Goal: Task Accomplishment & Management: Complete application form

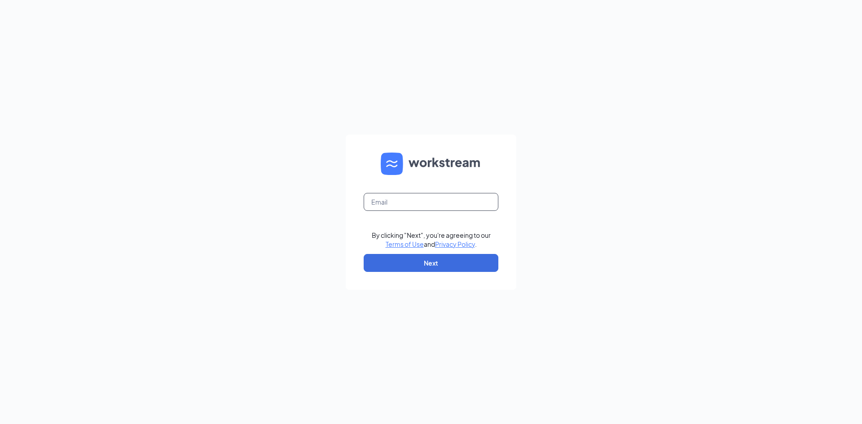
click at [467, 207] on input "text" at bounding box center [431, 202] width 135 height 18
type input "culvers.francia@gmail.com"
click at [449, 269] on button "Next" at bounding box center [431, 263] width 135 height 18
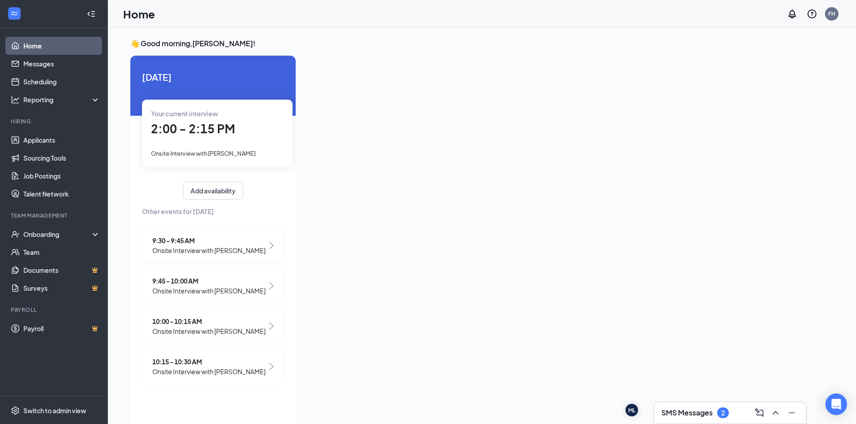
click at [694, 412] on h3 "SMS Messages" at bounding box center [686, 413] width 51 height 10
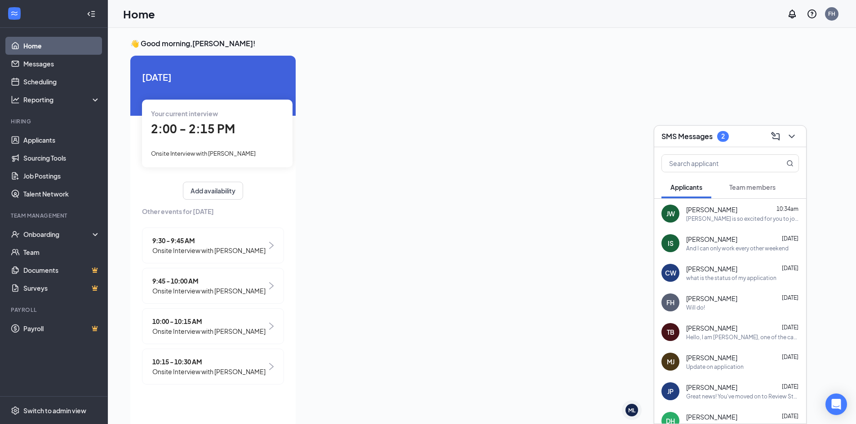
click at [745, 177] on button "Team members" at bounding box center [752, 187] width 64 height 22
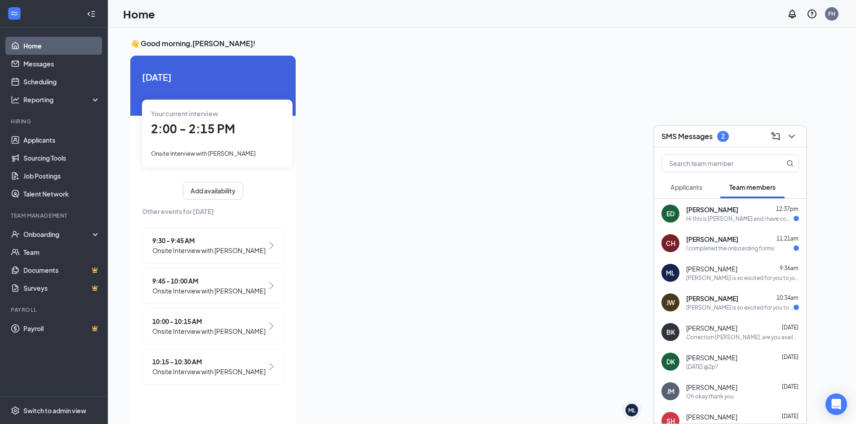
click at [745, 305] on div "Culver's is so excited for you to join our team! Do you know anyone else who mi…" at bounding box center [739, 308] width 107 height 8
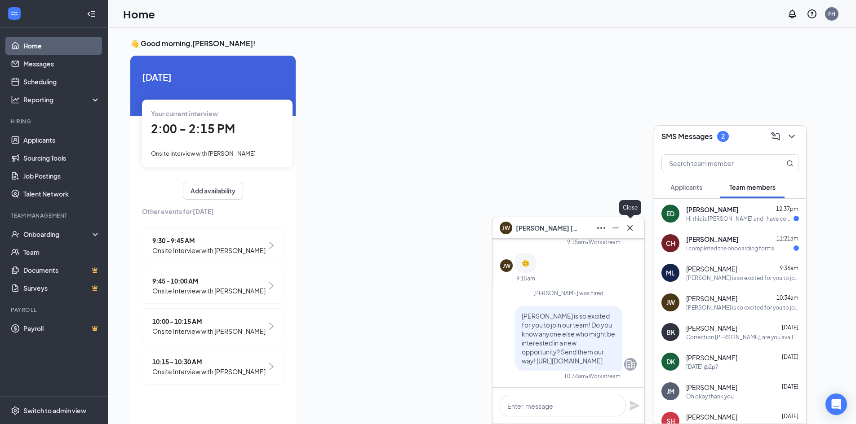
click at [635, 228] on button at bounding box center [630, 228] width 14 height 14
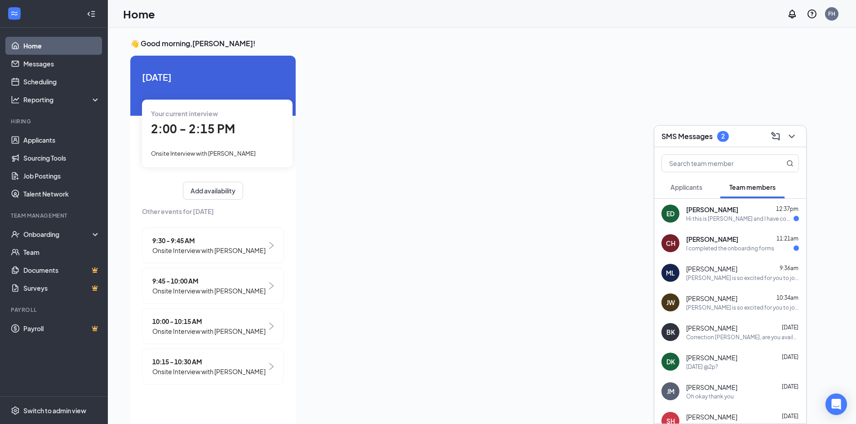
click at [721, 241] on span "Christeena Hannam" at bounding box center [712, 239] width 52 height 9
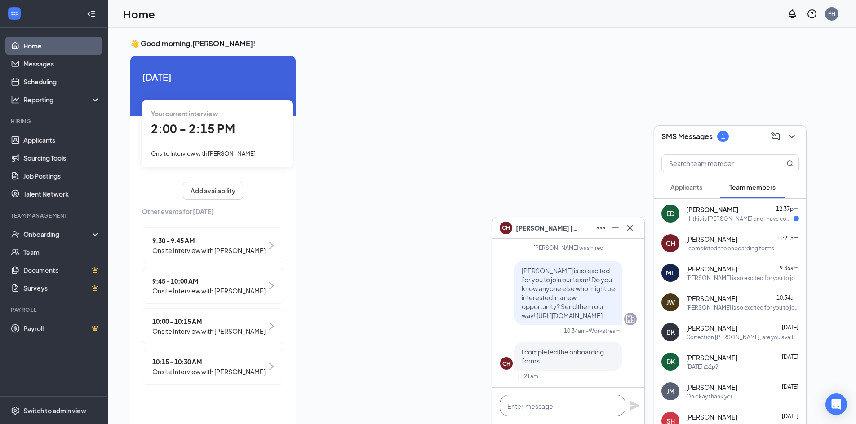
click at [570, 401] on textarea at bounding box center [562, 406] width 126 height 22
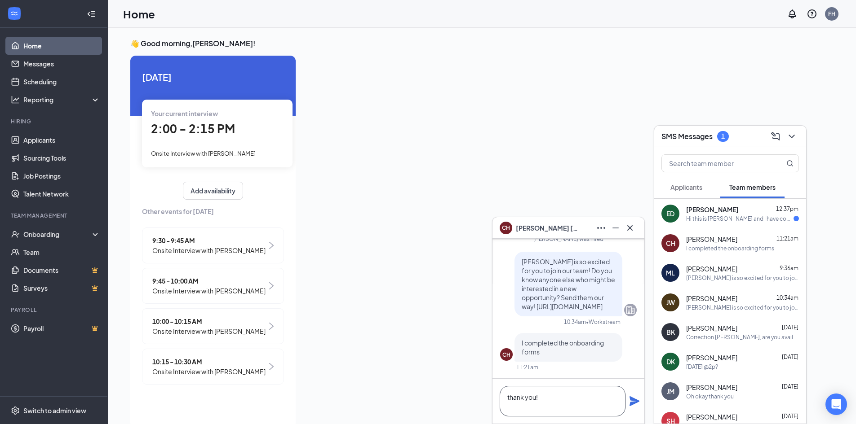
type textarea "thank you!"
click at [635, 401] on icon "Plane" at bounding box center [634, 402] width 10 height 10
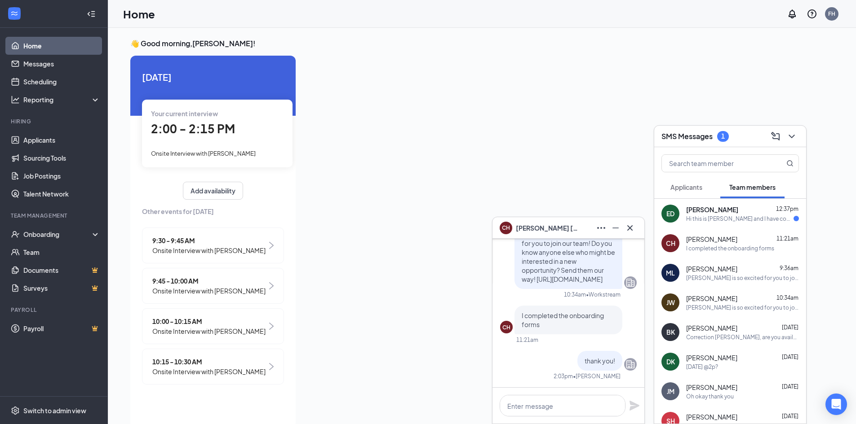
click at [717, 212] on span "Everett Dent" at bounding box center [712, 209] width 52 height 9
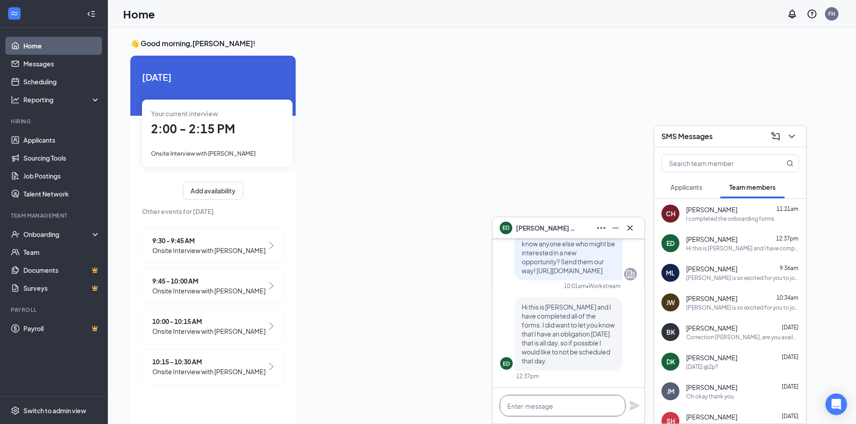
click at [563, 407] on textarea at bounding box center [562, 406] width 126 height 22
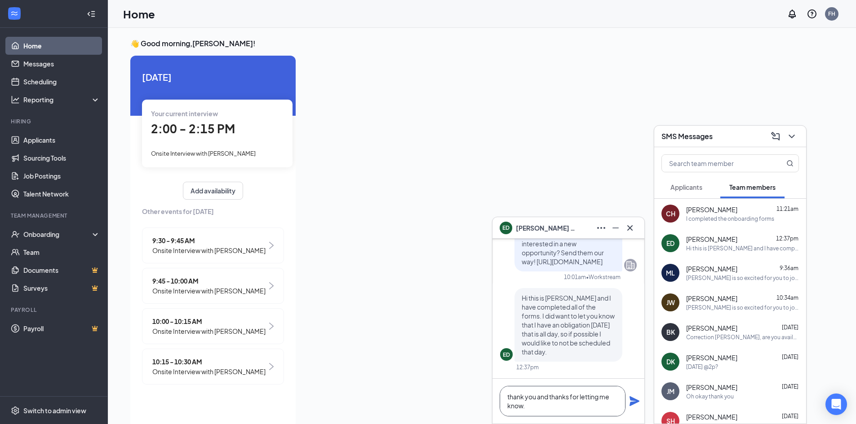
type textarea "thank you and thanks for letting me know."
click at [631, 401] on icon "Plane" at bounding box center [634, 401] width 11 height 11
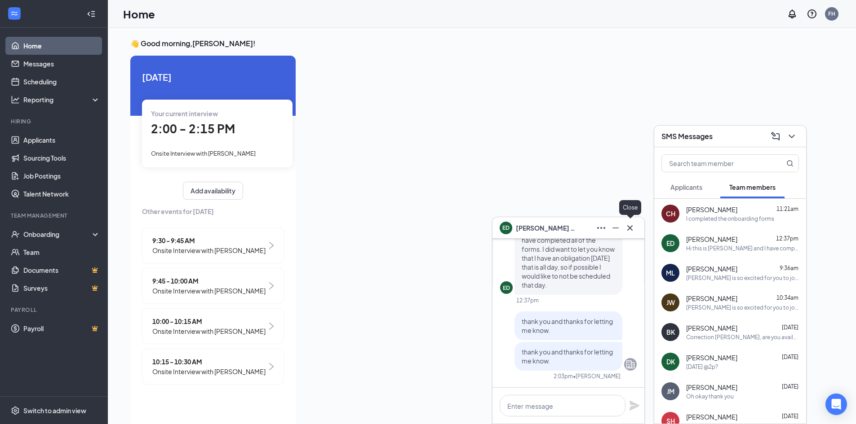
click at [635, 225] on icon "Cross" at bounding box center [629, 228] width 11 height 11
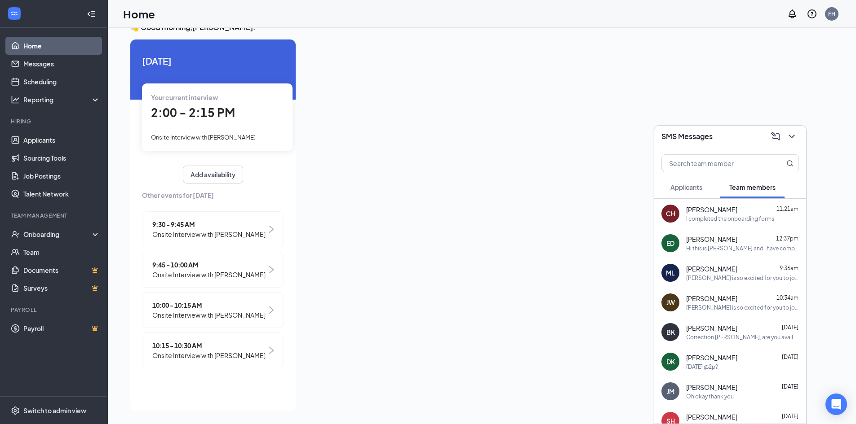
scroll to position [19, 0]
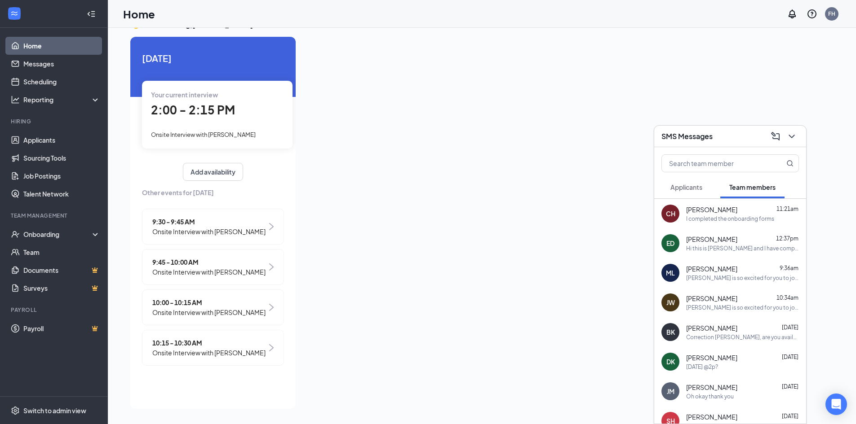
click at [215, 124] on div "Your current interview 2:00 - 2:15 PM Onsite Interview with Chadrick Grant" at bounding box center [217, 114] width 150 height 67
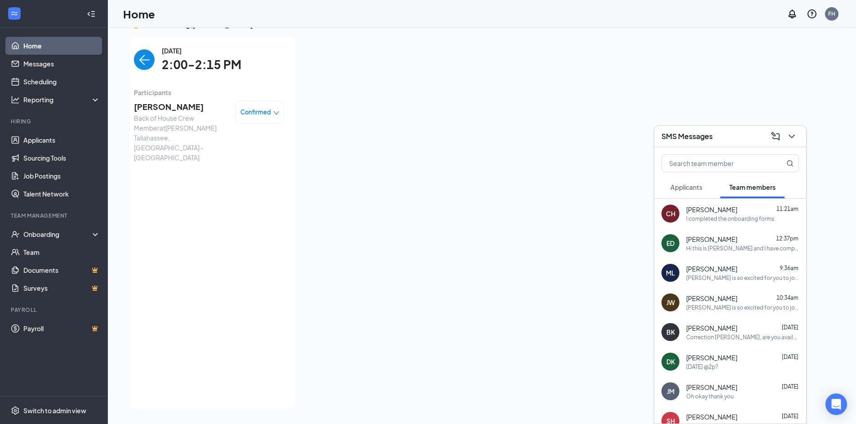
click at [172, 112] on span "Chadrick Grant" at bounding box center [181, 107] width 94 height 13
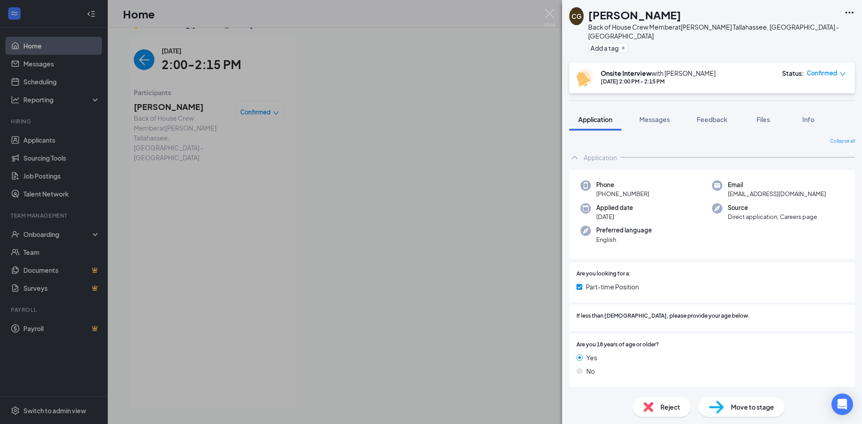
click at [765, 409] on span "Move to stage" at bounding box center [752, 407] width 43 height 10
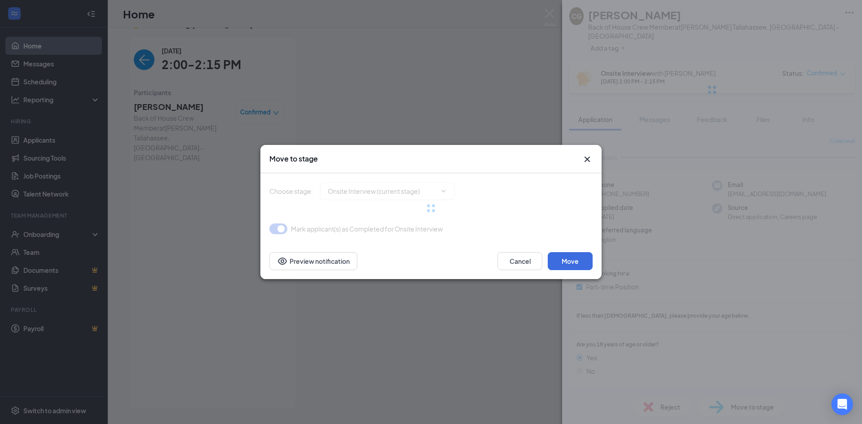
type input "Hiring Complete (final stage)"
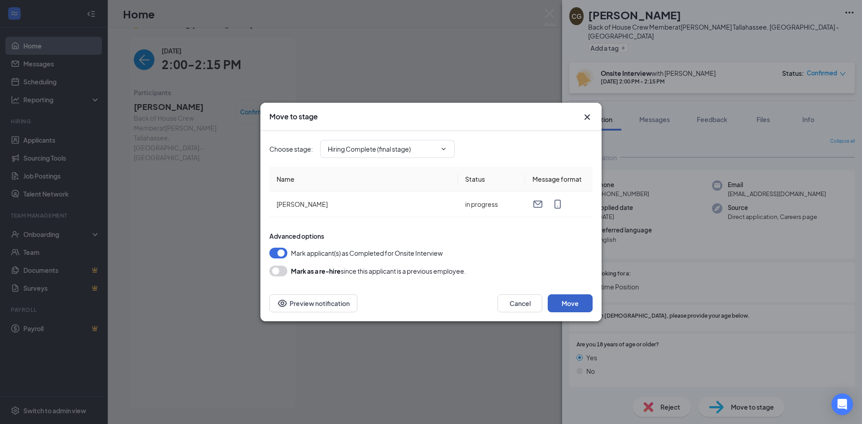
click at [577, 307] on button "Move" at bounding box center [570, 304] width 45 height 18
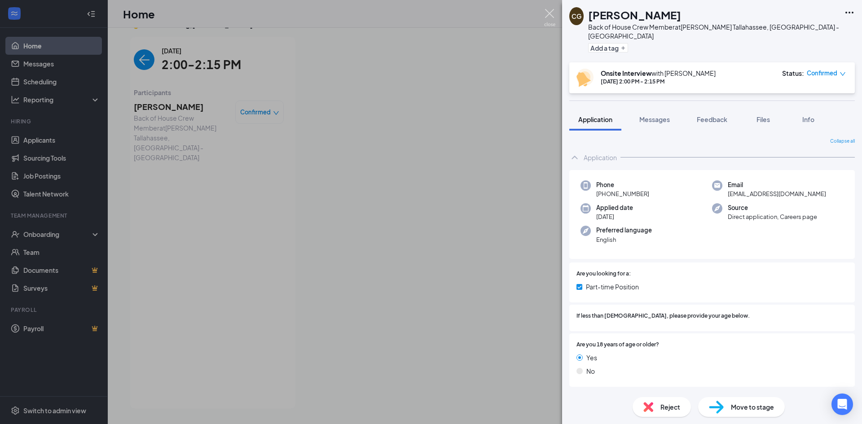
click at [549, 17] on img at bounding box center [549, 18] width 11 height 18
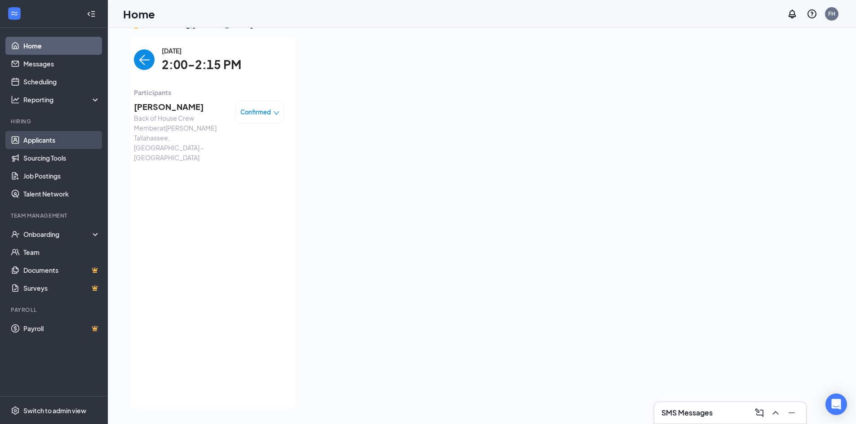
click at [23, 148] on link "Applicants" at bounding box center [61, 140] width 77 height 18
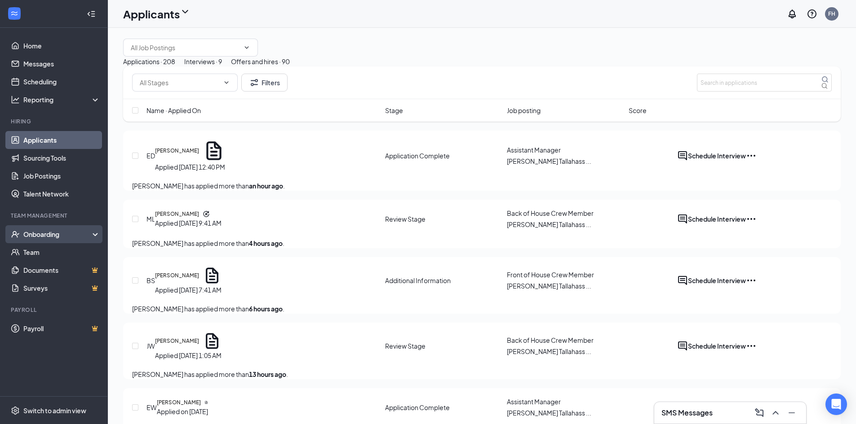
click at [38, 231] on div "Onboarding" at bounding box center [57, 234] width 69 height 9
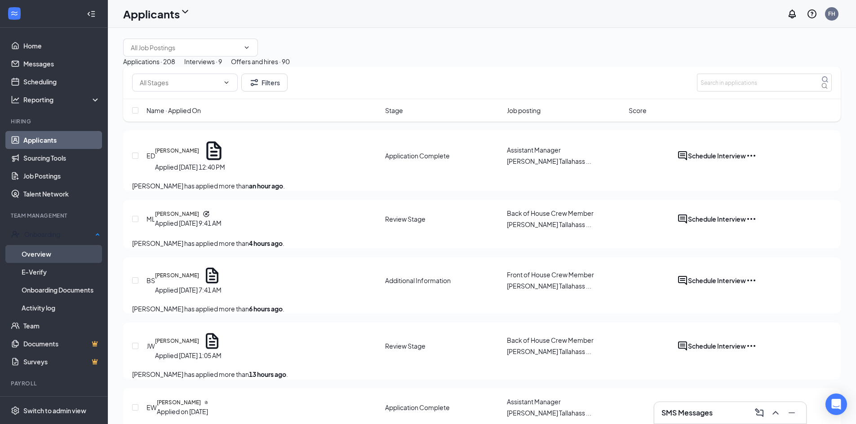
click at [48, 255] on link "Overview" at bounding box center [61, 254] width 79 height 18
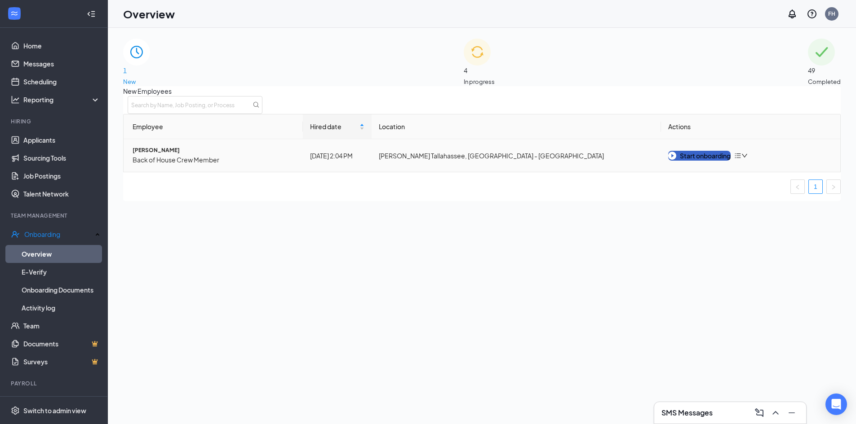
click at [730, 161] on div "Start onboarding" at bounding box center [699, 156] width 62 height 10
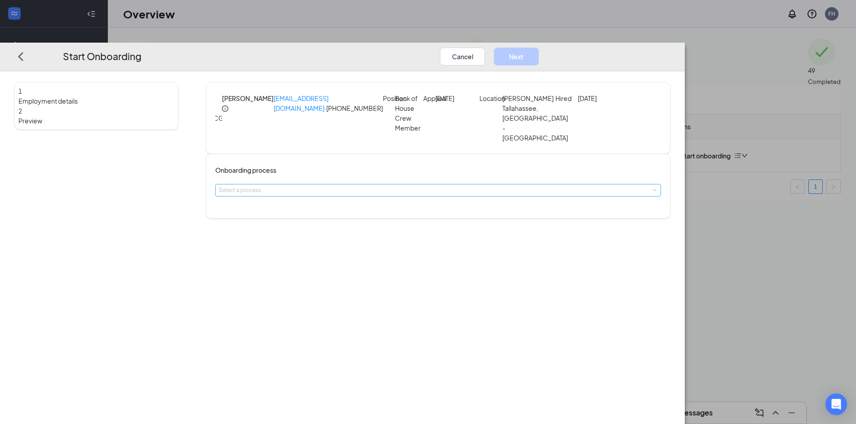
click at [402, 191] on div "Select a process" at bounding box center [436, 190] width 434 height 9
click at [402, 229] on li "Team Member Onboarding" at bounding box center [374, 224] width 147 height 15
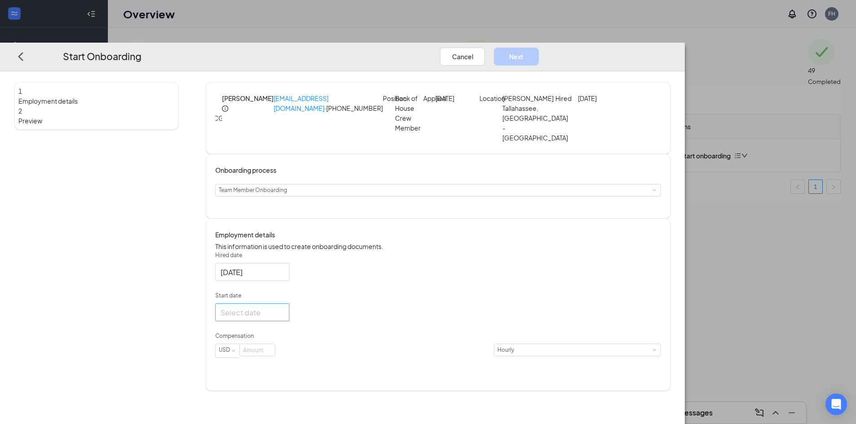
click at [284, 318] on div at bounding box center [252, 312] width 63 height 11
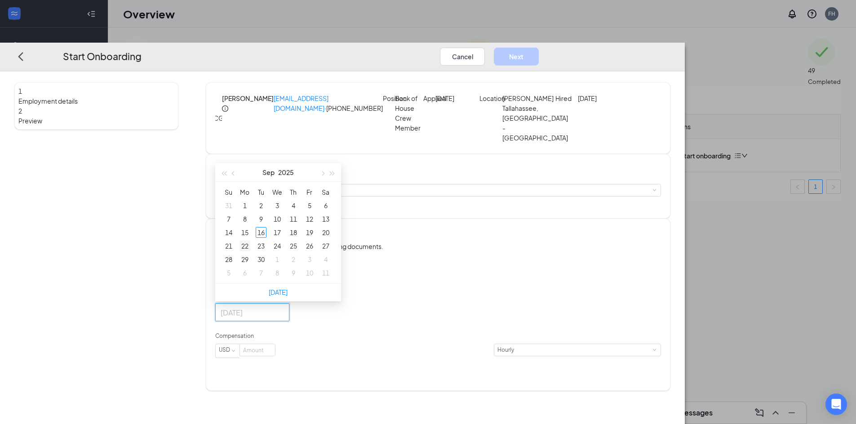
type input "Sep 22, 2025"
click at [250, 252] on div "22" at bounding box center [244, 246] width 11 height 11
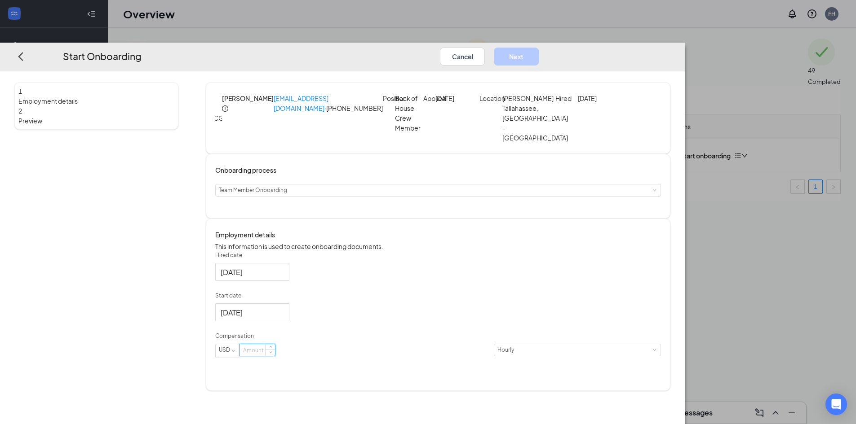
click at [275, 356] on input at bounding box center [257, 351] width 35 height 12
type input "15"
click at [539, 47] on button "Next" at bounding box center [516, 56] width 45 height 18
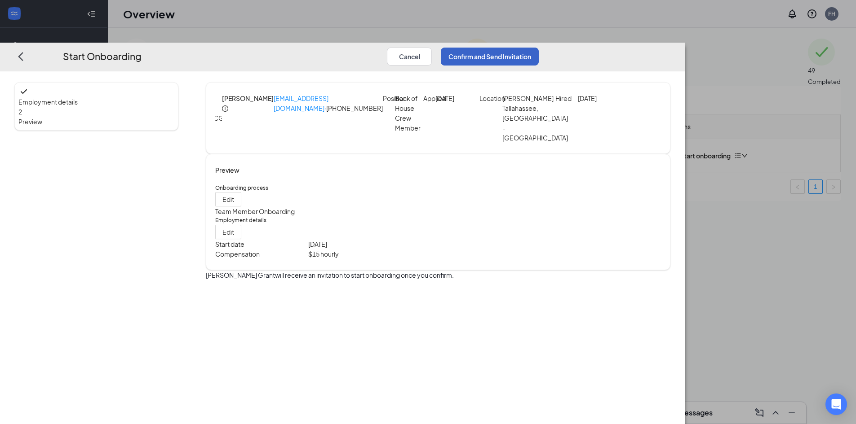
click at [539, 47] on button "Confirm and Send Invitation" at bounding box center [490, 56] width 98 height 18
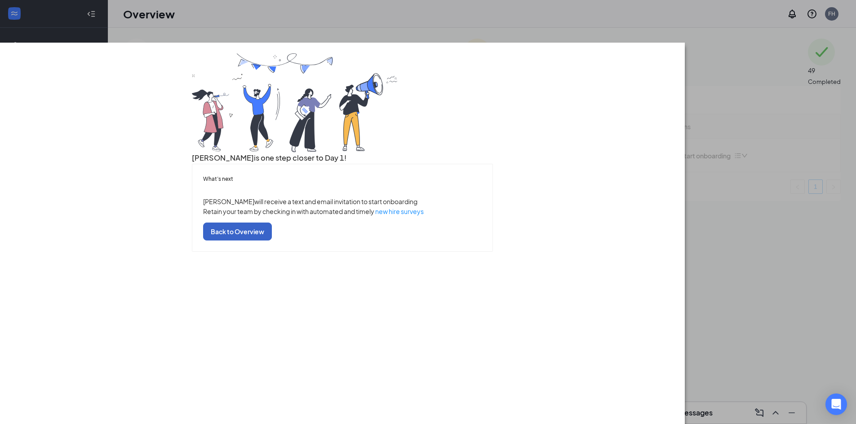
click at [272, 240] on button "Back to Overview" at bounding box center [237, 231] width 69 height 18
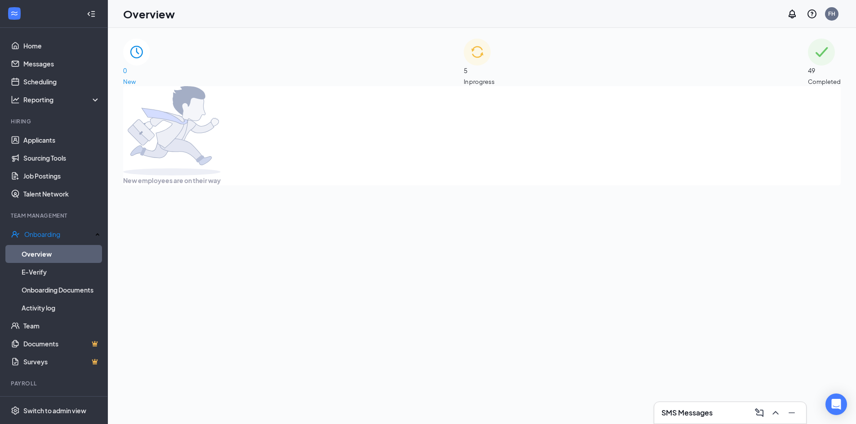
click at [495, 57] on div "5 In progress" at bounding box center [479, 63] width 31 height 48
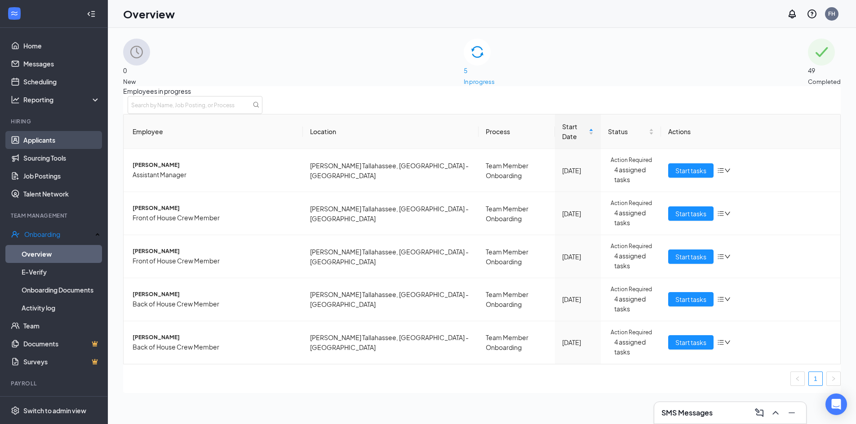
click at [40, 138] on link "Applicants" at bounding box center [61, 140] width 77 height 18
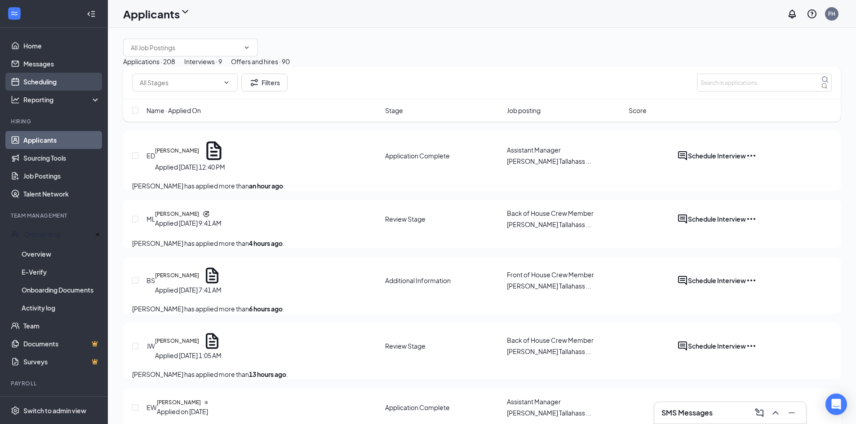
click at [53, 80] on link "Scheduling" at bounding box center [61, 82] width 77 height 18
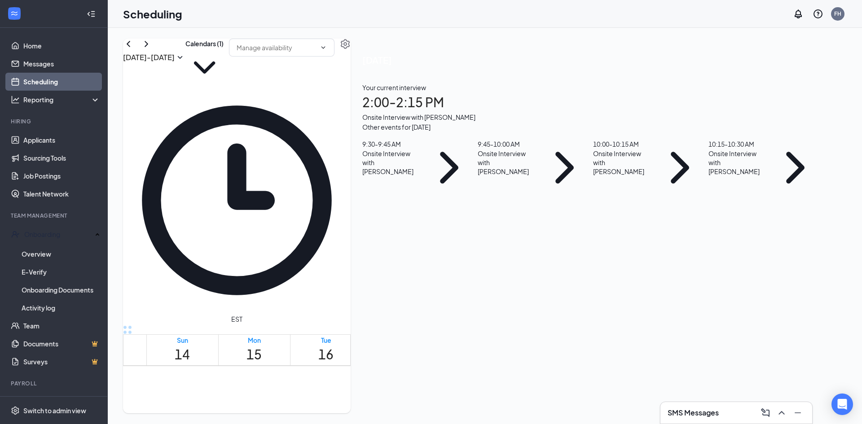
scroll to position [621, 0]
